Goal: Information Seeking & Learning: Learn about a topic

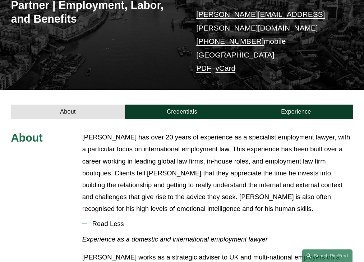
scroll to position [201, 0]
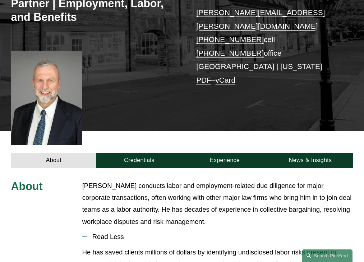
scroll to position [216, 0]
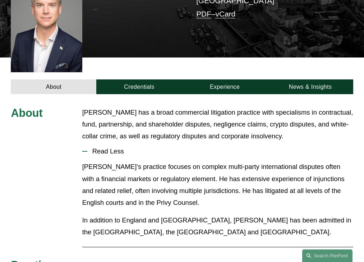
scroll to position [195, 0]
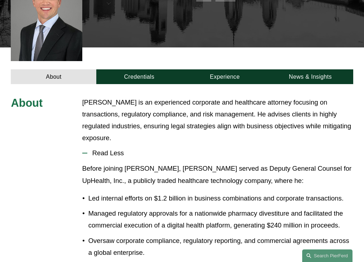
scroll to position [200, 0]
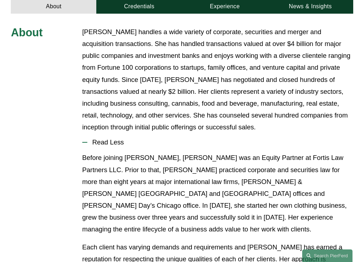
scroll to position [266, 0]
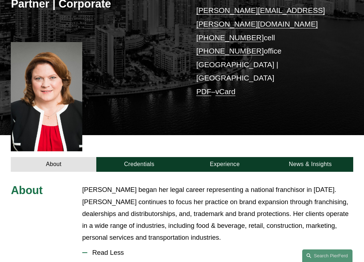
scroll to position [218, 0]
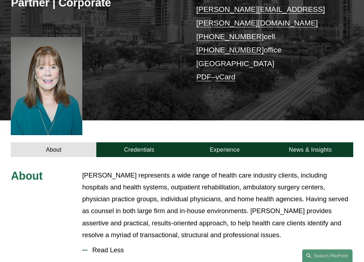
scroll to position [231, 0]
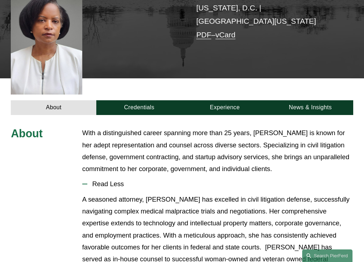
scroll to position [206, 0]
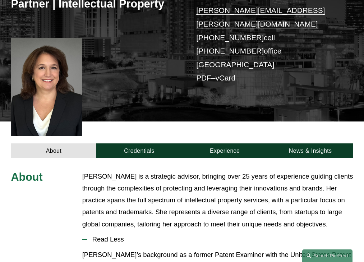
scroll to position [218, 0]
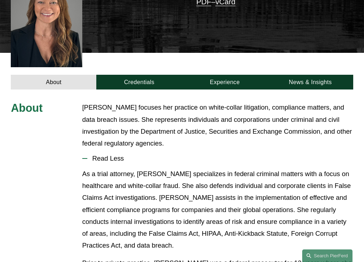
scroll to position [231, 0]
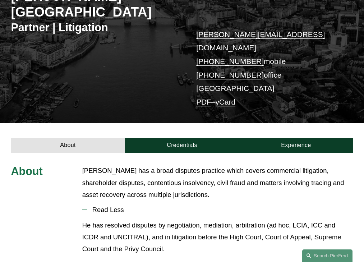
scroll to position [165, 0]
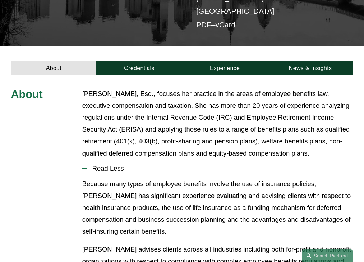
scroll to position [202, 0]
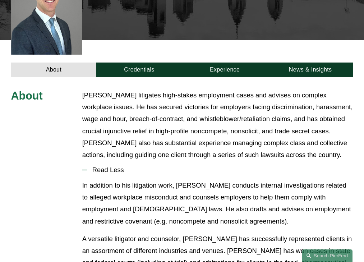
scroll to position [239, 0]
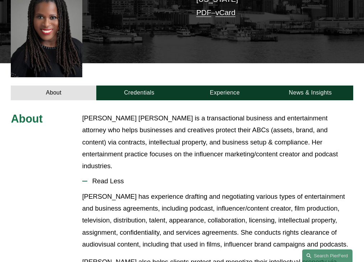
scroll to position [200, 0]
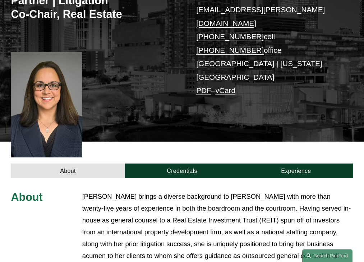
scroll to position [251, 0]
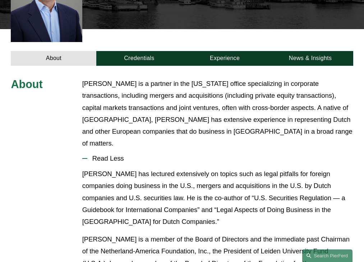
scroll to position [218, 0]
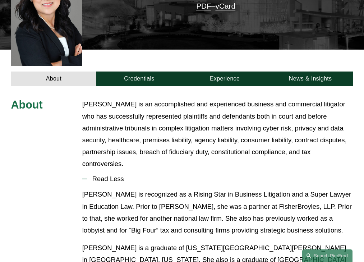
scroll to position [231, 0]
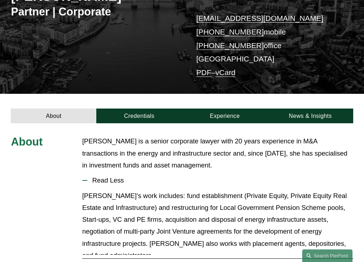
scroll to position [165, 0]
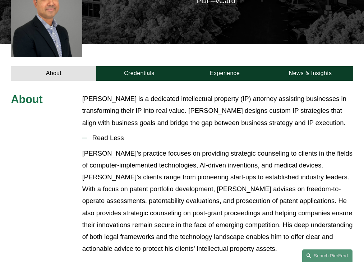
scroll to position [195, 0]
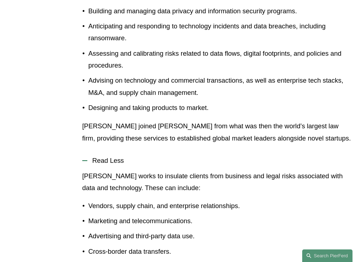
scroll to position [354, 0]
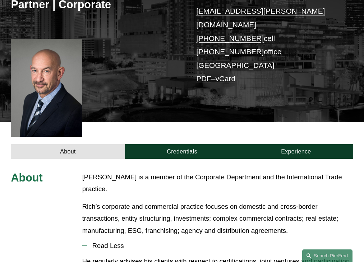
scroll to position [212, 0]
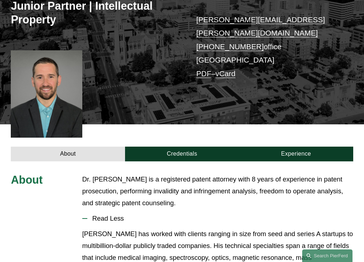
scroll to position [195, 0]
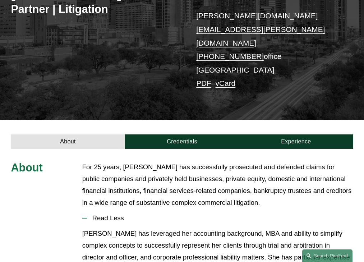
scroll to position [178, 0]
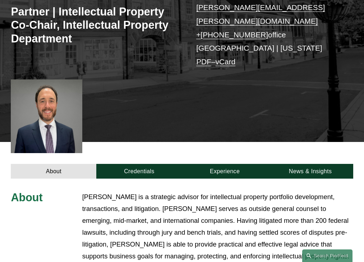
scroll to position [254, 0]
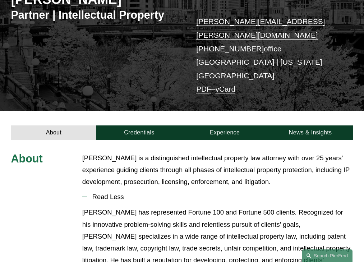
scroll to position [151, 0]
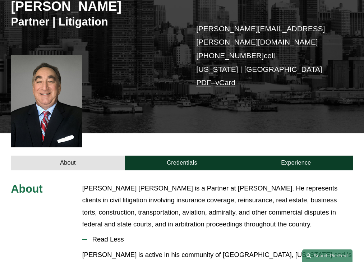
scroll to position [200, 0]
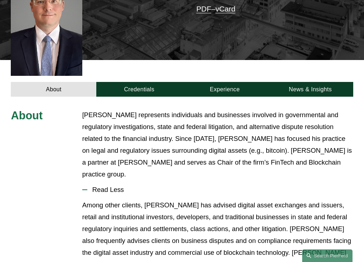
scroll to position [228, 0]
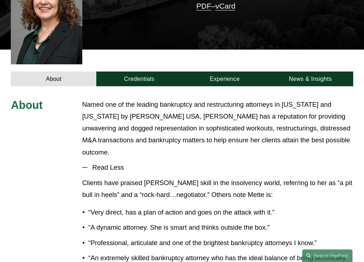
scroll to position [206, 0]
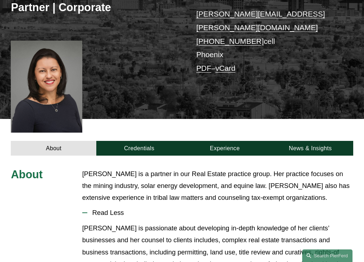
scroll to position [189, 0]
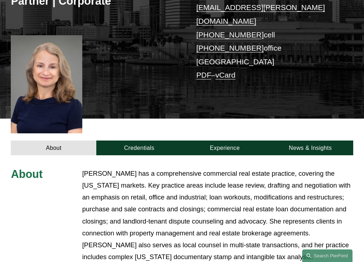
scroll to position [254, 0]
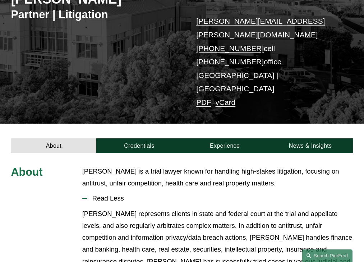
scroll to position [153, 0]
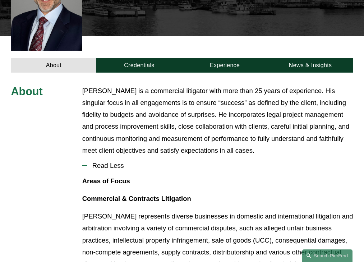
scroll to position [231, 0]
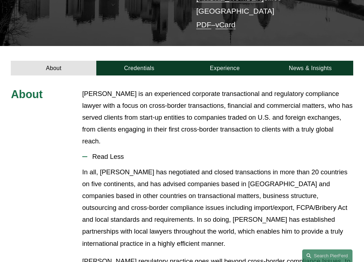
scroll to position [178, 0]
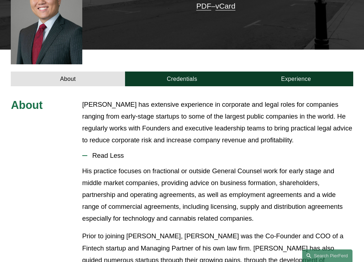
scroll to position [206, 0]
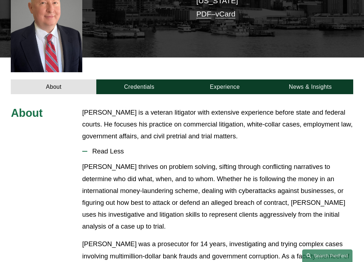
scroll to position [195, 0]
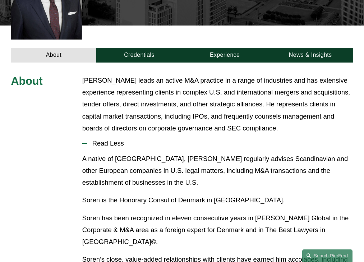
scroll to position [238, 0]
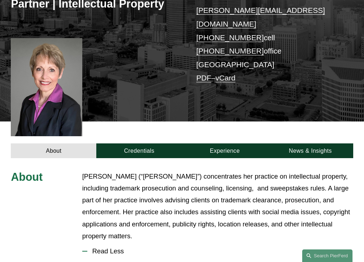
scroll to position [218, 0]
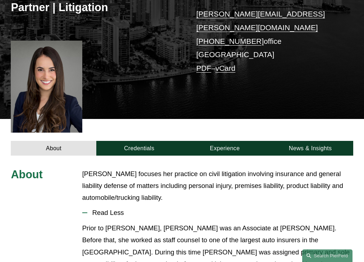
scroll to position [189, 0]
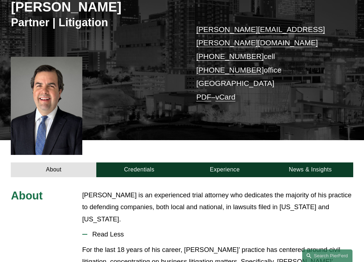
scroll to position [195, 0]
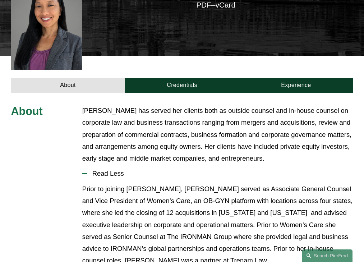
scroll to position [213, 0]
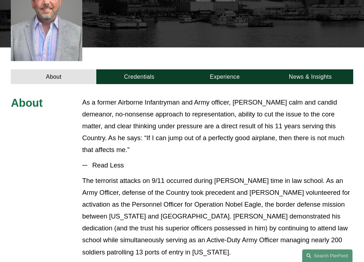
scroll to position [200, 0]
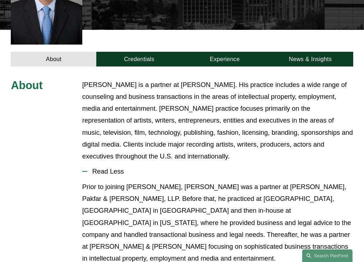
scroll to position [242, 0]
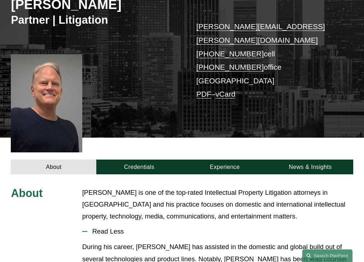
scroll to position [195, 0]
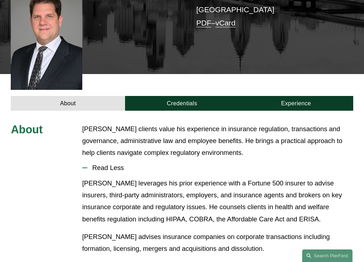
scroll to position [204, 0]
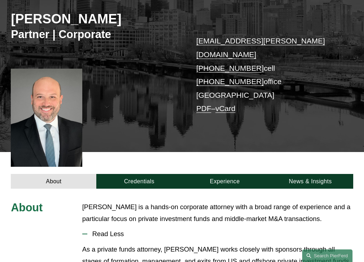
scroll to position [183, 0]
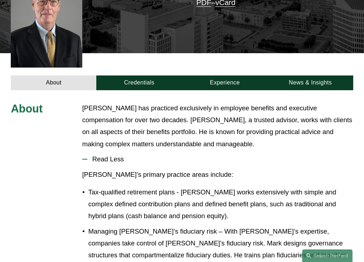
scroll to position [216, 0]
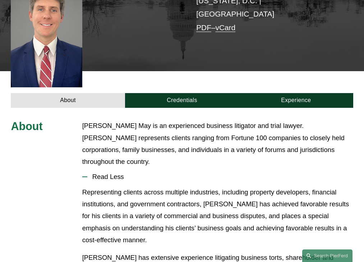
scroll to position [195, 0]
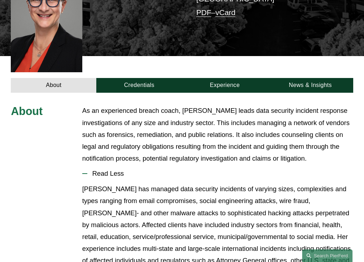
scroll to position [218, 0]
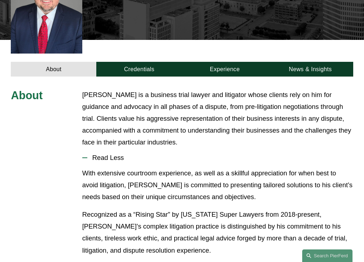
scroll to position [213, 0]
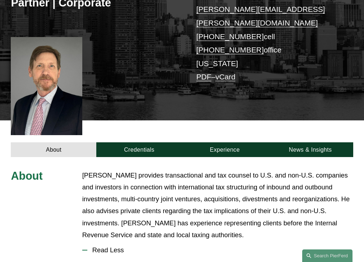
scroll to position [231, 0]
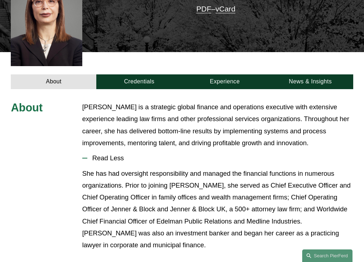
scroll to position [213, 0]
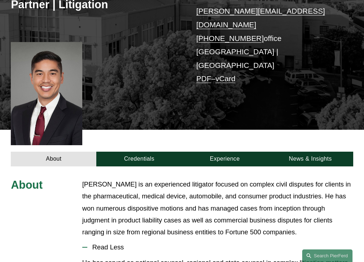
scroll to position [213, 0]
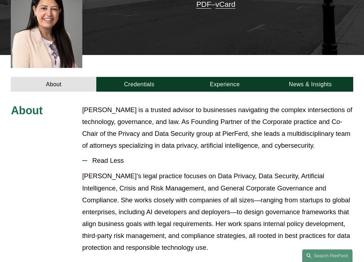
scroll to position [220, 0]
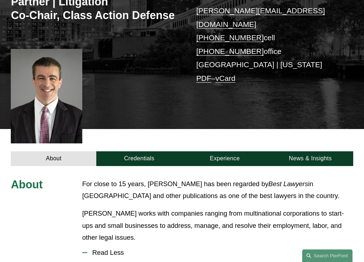
scroll to position [233, 0]
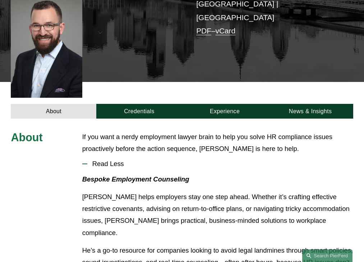
scroll to position [192, 0]
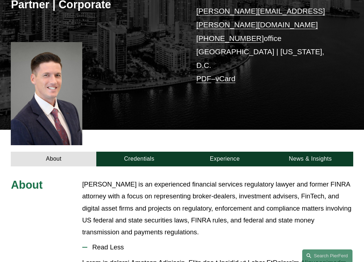
scroll to position [213, 0]
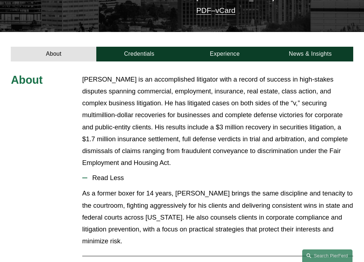
scroll to position [211, 0]
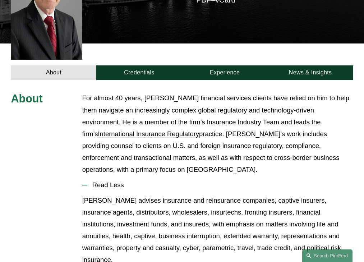
scroll to position [242, 0]
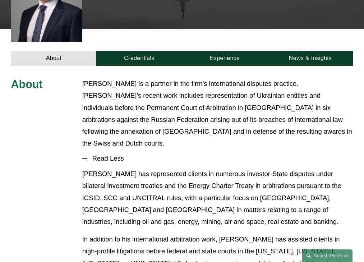
scroll to position [218, 0]
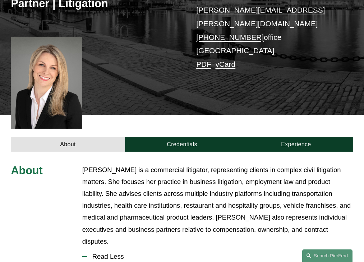
scroll to position [224, 0]
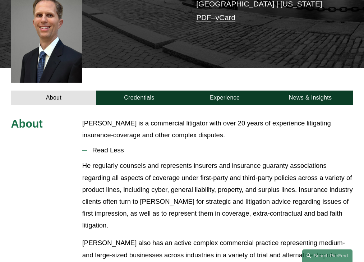
scroll to position [192, 0]
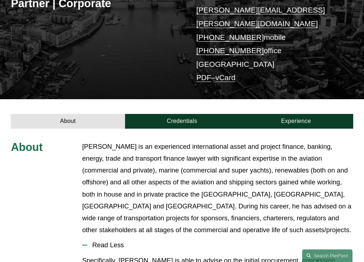
scroll to position [224, 0]
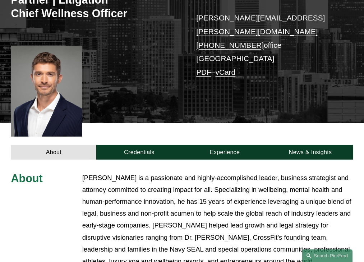
scroll to position [259, 0]
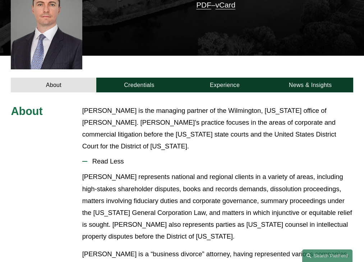
scroll to position [189, 0]
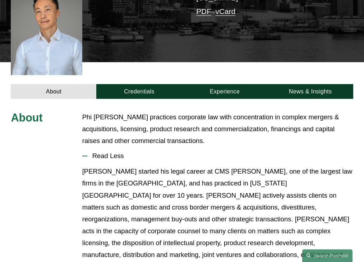
scroll to position [208, 0]
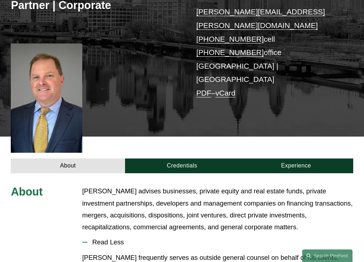
scroll to position [206, 0]
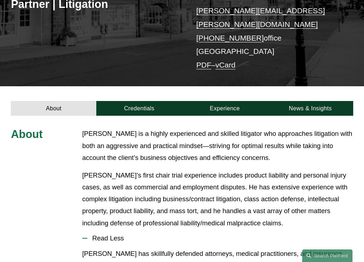
scroll to position [217, 0]
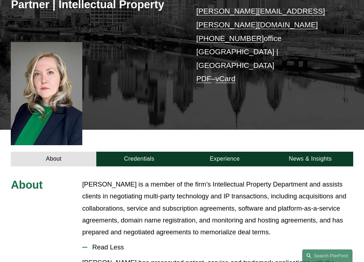
scroll to position [213, 0]
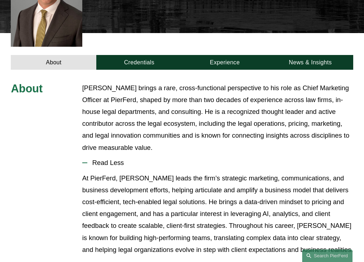
scroll to position [224, 0]
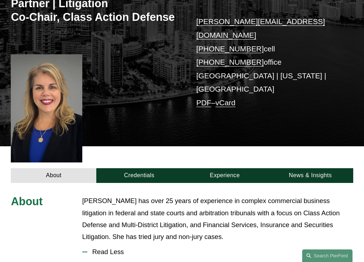
scroll to position [217, 0]
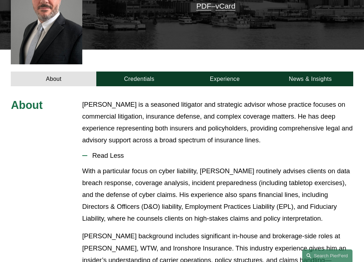
scroll to position [206, 0]
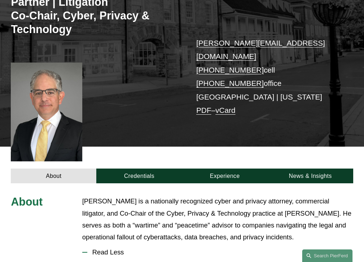
scroll to position [233, 0]
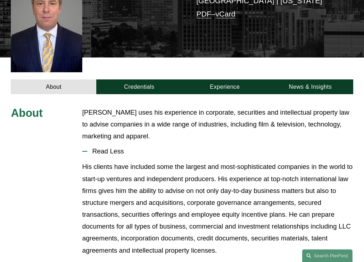
scroll to position [195, 0]
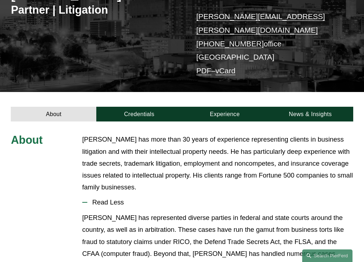
scroll to position [175, 0]
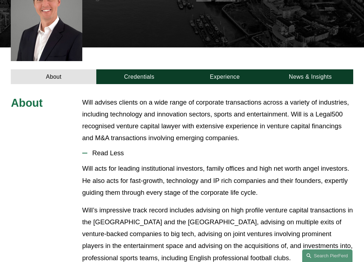
scroll to position [200, 0]
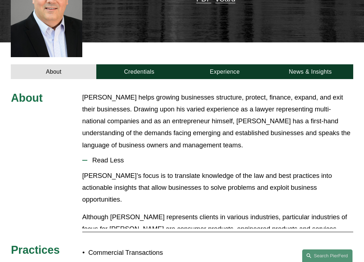
scroll to position [218, 0]
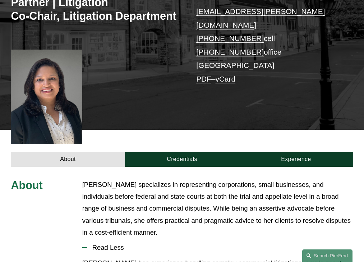
scroll to position [228, 0]
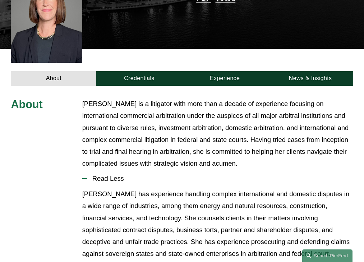
scroll to position [224, 0]
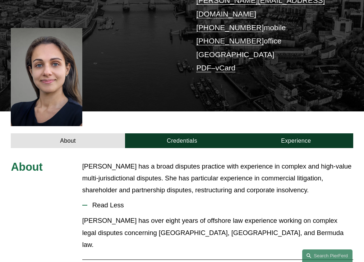
scroll to position [195, 0]
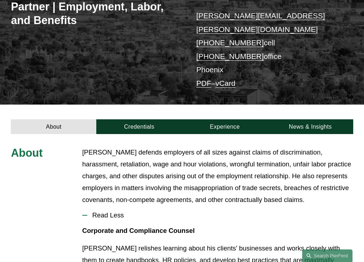
scroll to position [190, 0]
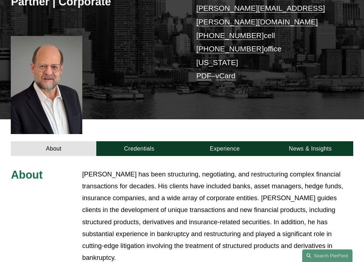
scroll to position [242, 0]
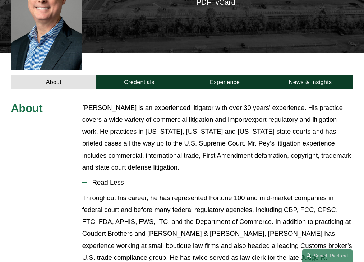
scroll to position [238, 0]
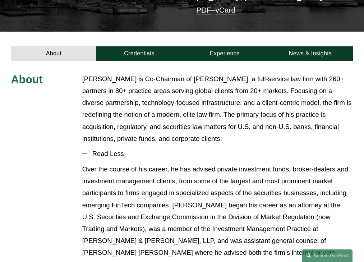
scroll to position [201, 0]
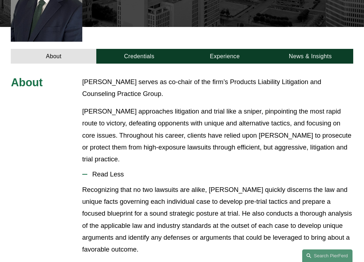
scroll to position [248, 0]
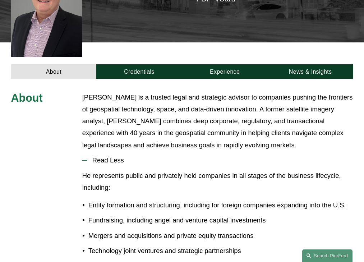
scroll to position [218, 0]
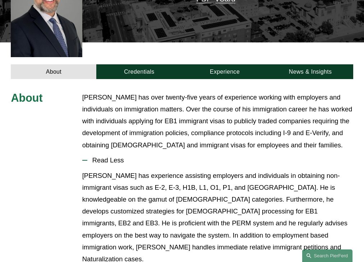
scroll to position [218, 0]
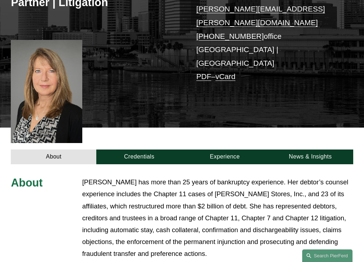
scroll to position [236, 0]
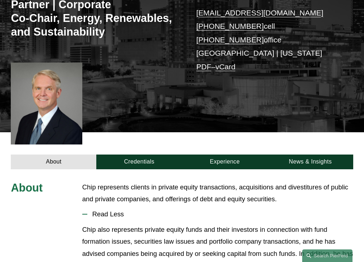
scroll to position [206, 0]
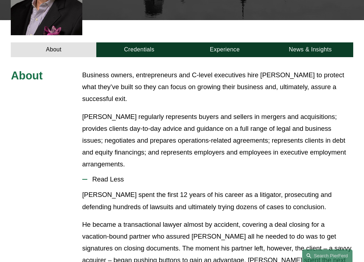
scroll to position [259, 0]
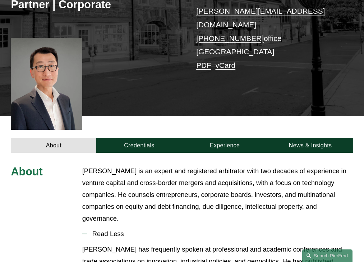
scroll to position [213, 0]
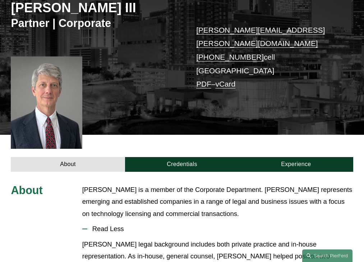
scroll to position [189, 0]
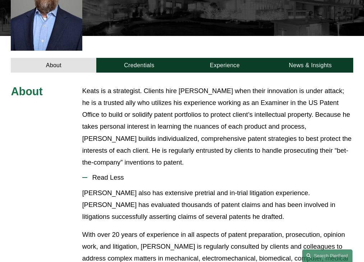
scroll to position [231, 0]
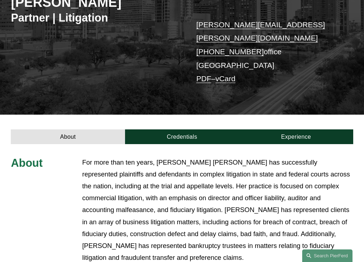
scroll to position [238, 0]
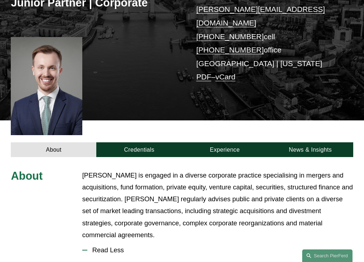
scroll to position [231, 0]
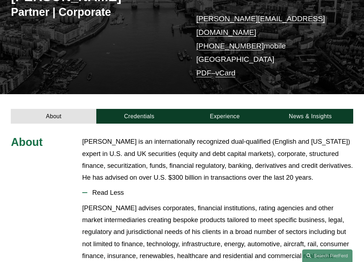
scroll to position [163, 0]
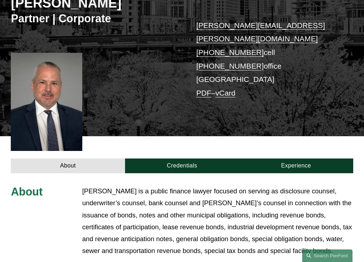
scroll to position [231, 0]
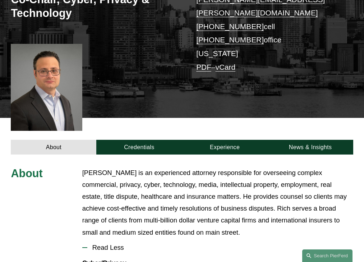
scroll to position [244, 0]
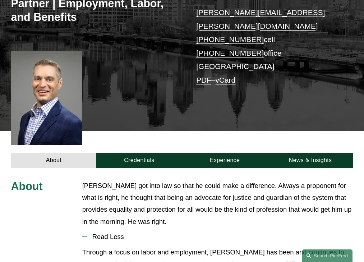
scroll to position [216, 0]
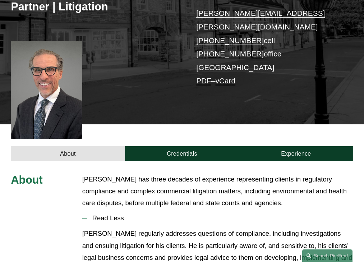
scroll to position [195, 0]
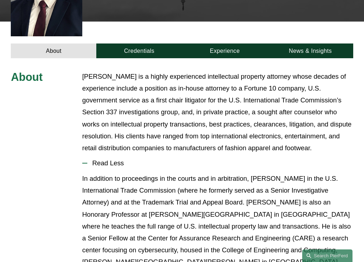
scroll to position [242, 0]
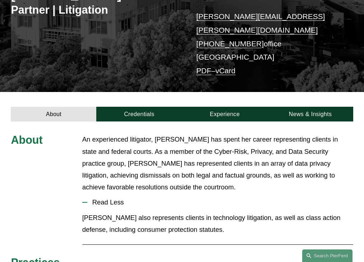
scroll to position [175, 0]
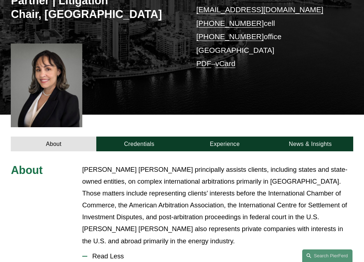
scroll to position [251, 0]
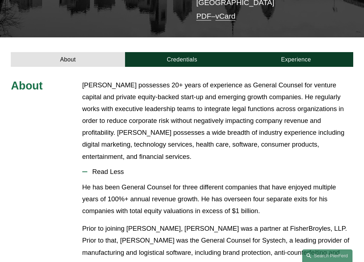
scroll to position [213, 0]
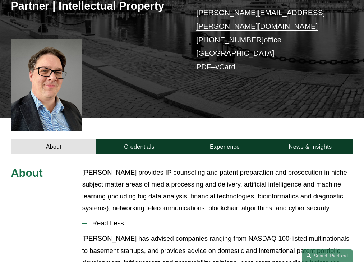
scroll to position [200, 0]
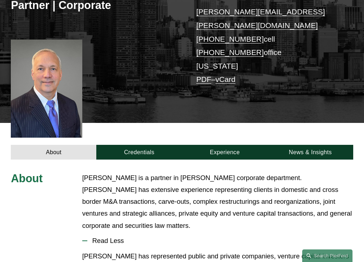
scroll to position [206, 0]
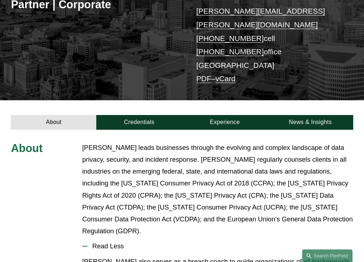
scroll to position [213, 0]
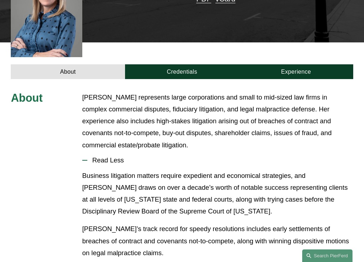
scroll to position [218, 0]
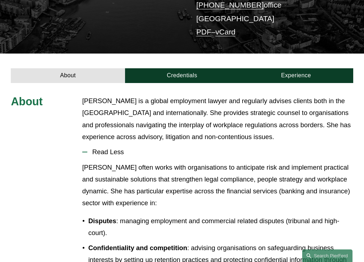
scroll to position [165, 0]
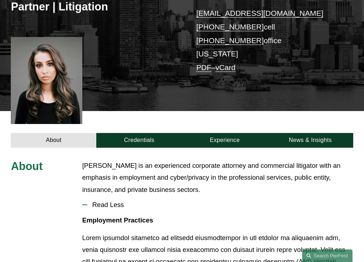
scroll to position [195, 0]
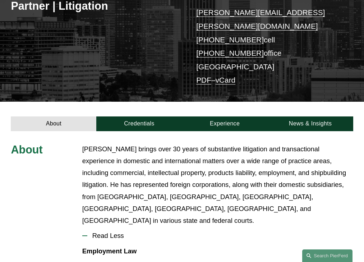
scroll to position [201, 0]
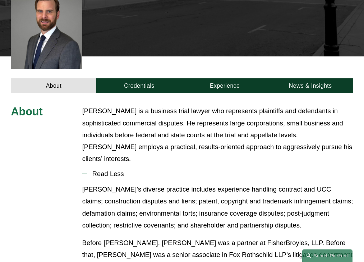
scroll to position [224, 0]
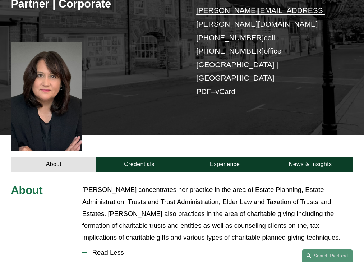
scroll to position [218, 0]
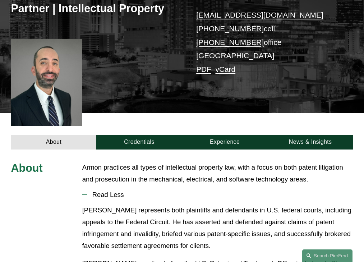
scroll to position [183, 0]
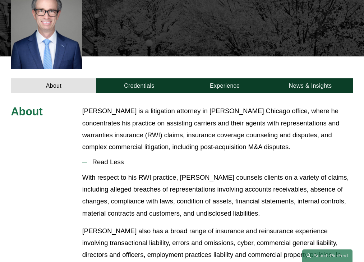
scroll to position [224, 0]
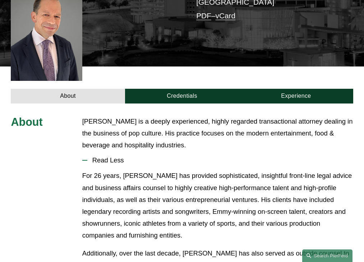
scroll to position [219, 0]
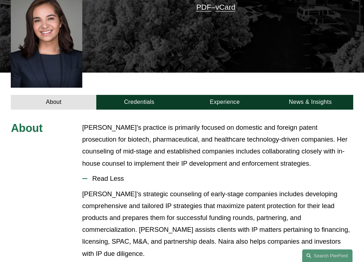
scroll to position [230, 0]
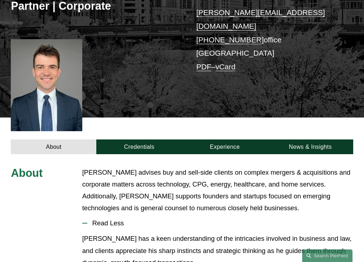
scroll to position [200, 0]
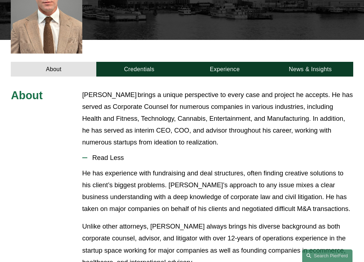
scroll to position [213, 0]
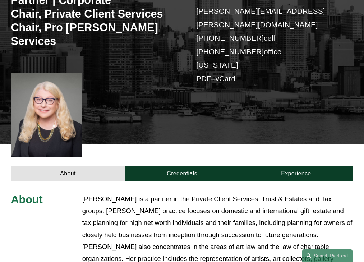
scroll to position [253, 0]
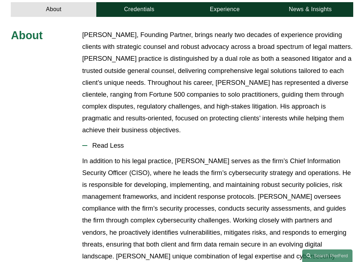
scroll to position [292, 0]
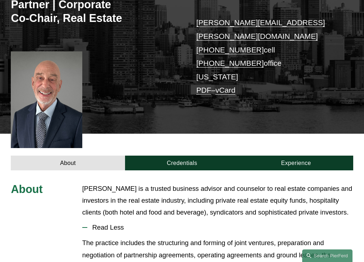
scroll to position [205, 0]
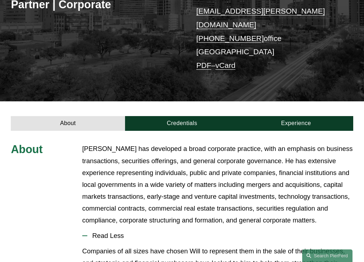
scroll to position [214, 0]
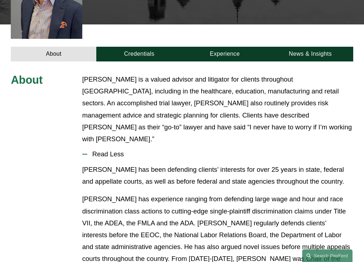
scroll to position [228, 0]
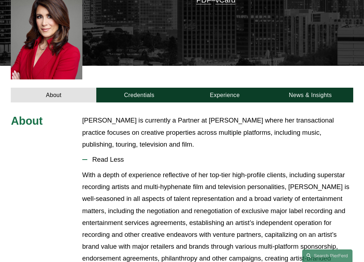
scroll to position [218, 0]
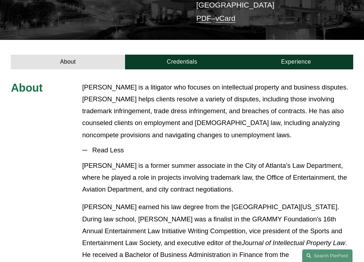
scroll to position [189, 0]
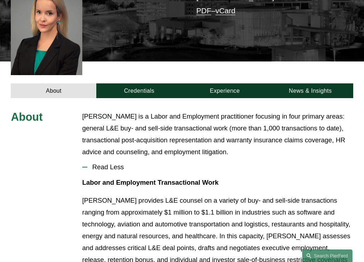
scroll to position [200, 0]
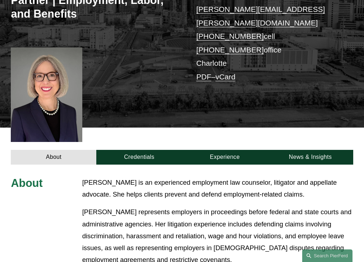
scroll to position [257, 0]
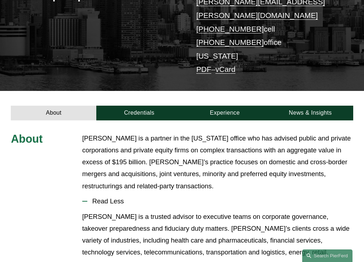
scroll to position [189, 0]
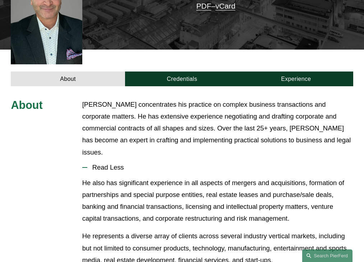
scroll to position [206, 0]
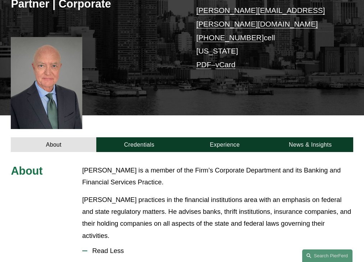
scroll to position [218, 0]
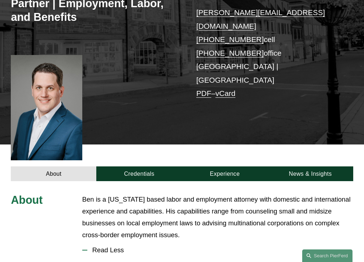
scroll to position [216, 0]
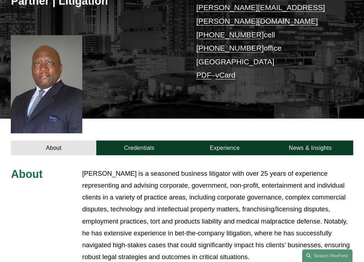
scroll to position [254, 0]
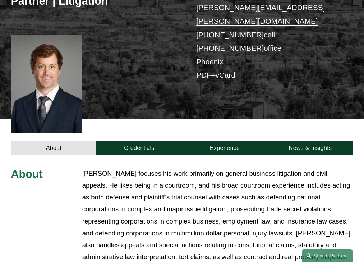
scroll to position [254, 0]
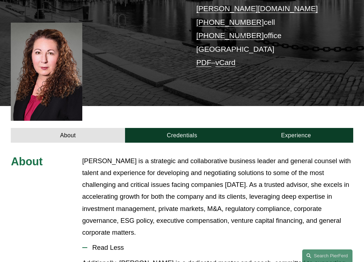
scroll to position [231, 0]
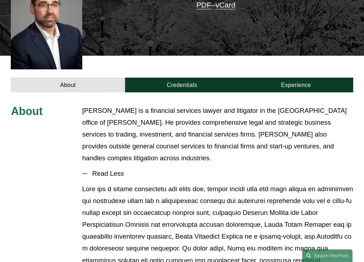
scroll to position [213, 0]
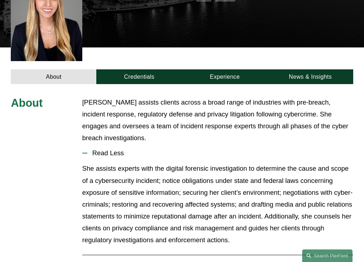
scroll to position [200, 0]
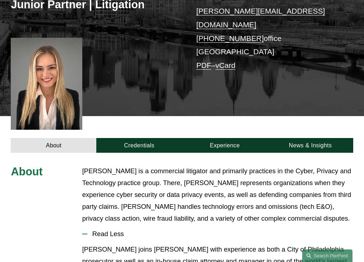
scroll to position [213, 0]
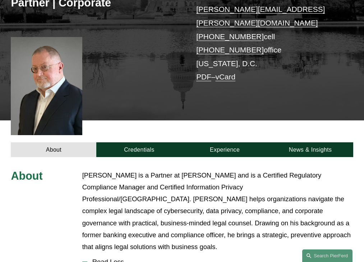
scroll to position [231, 0]
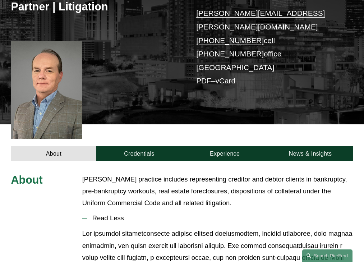
scroll to position [195, 0]
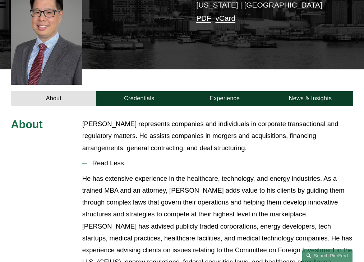
scroll to position [189, 0]
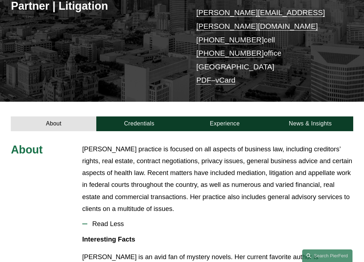
scroll to position [201, 0]
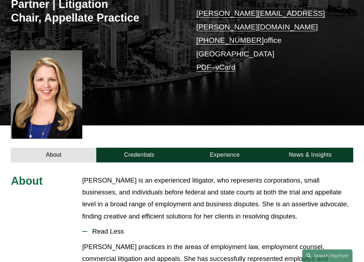
scroll to position [210, 0]
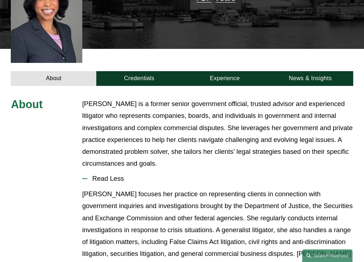
scroll to position [224, 0]
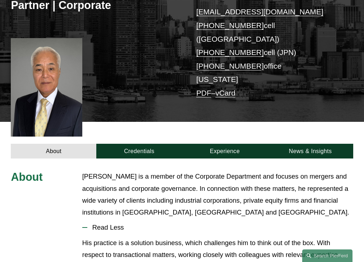
scroll to position [205, 0]
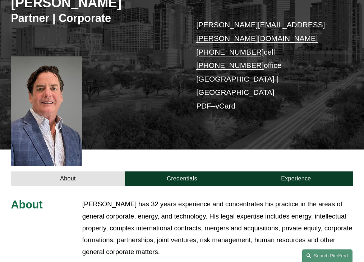
scroll to position [218, 0]
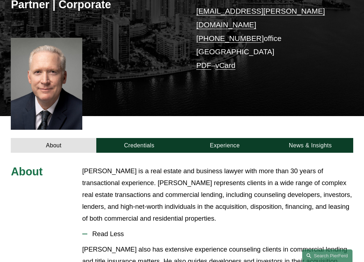
scroll to position [213, 0]
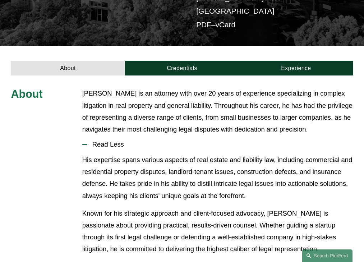
scroll to position [163, 0]
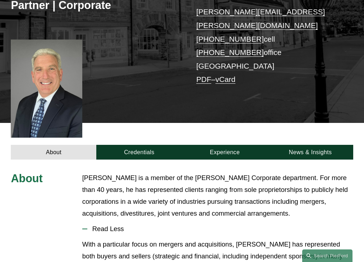
scroll to position [206, 0]
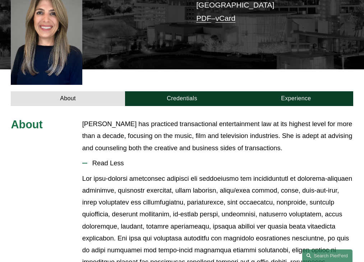
scroll to position [189, 0]
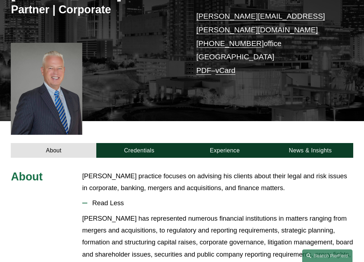
scroll to position [177, 0]
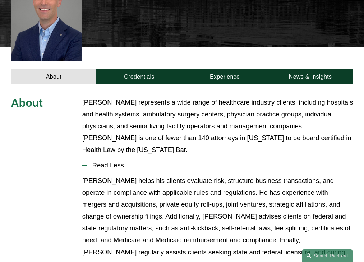
scroll to position [200, 0]
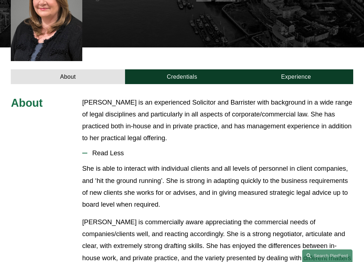
scroll to position [200, 0]
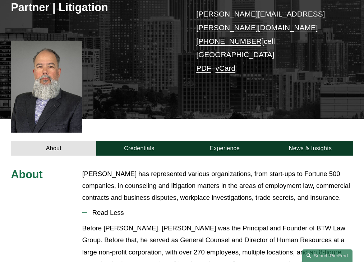
scroll to position [189, 0]
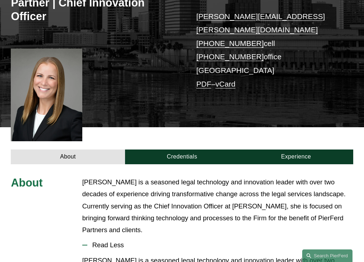
scroll to position [225, 0]
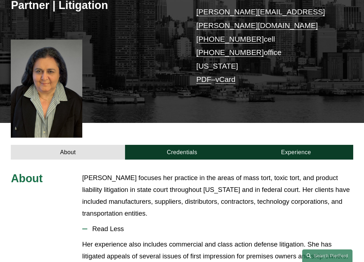
scroll to position [206, 0]
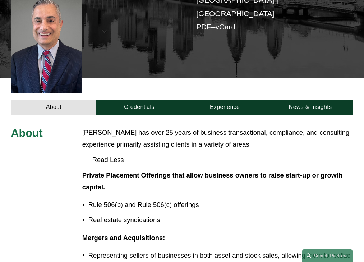
scroll to position [177, 0]
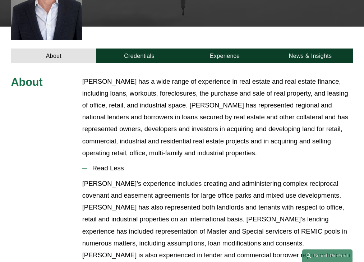
scroll to position [236, 0]
